Goal: Go to known website: Access a specific website the user already knows

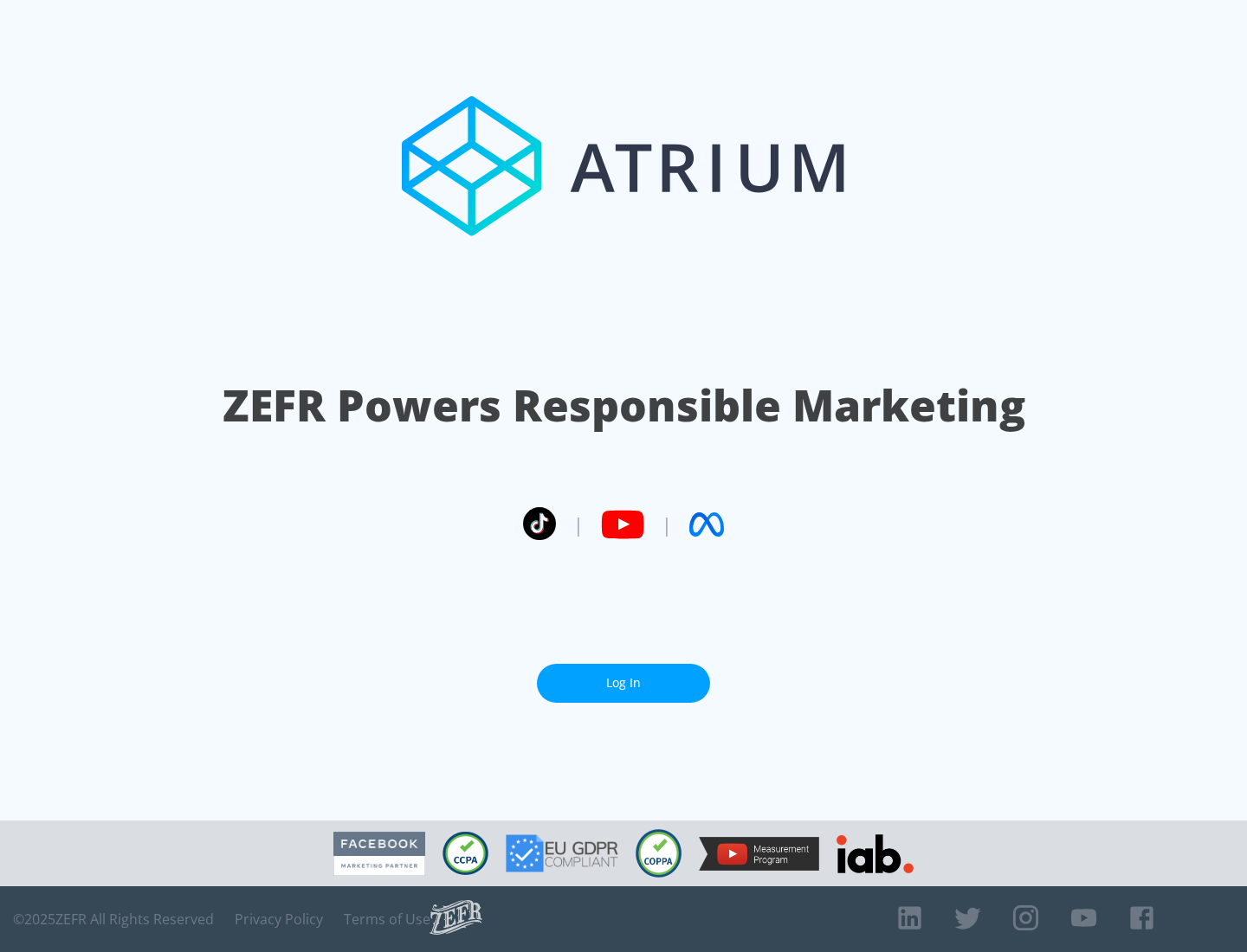
click at [624, 683] on link "Log In" at bounding box center [624, 683] width 174 height 39
